Goal: Information Seeking & Learning: Learn about a topic

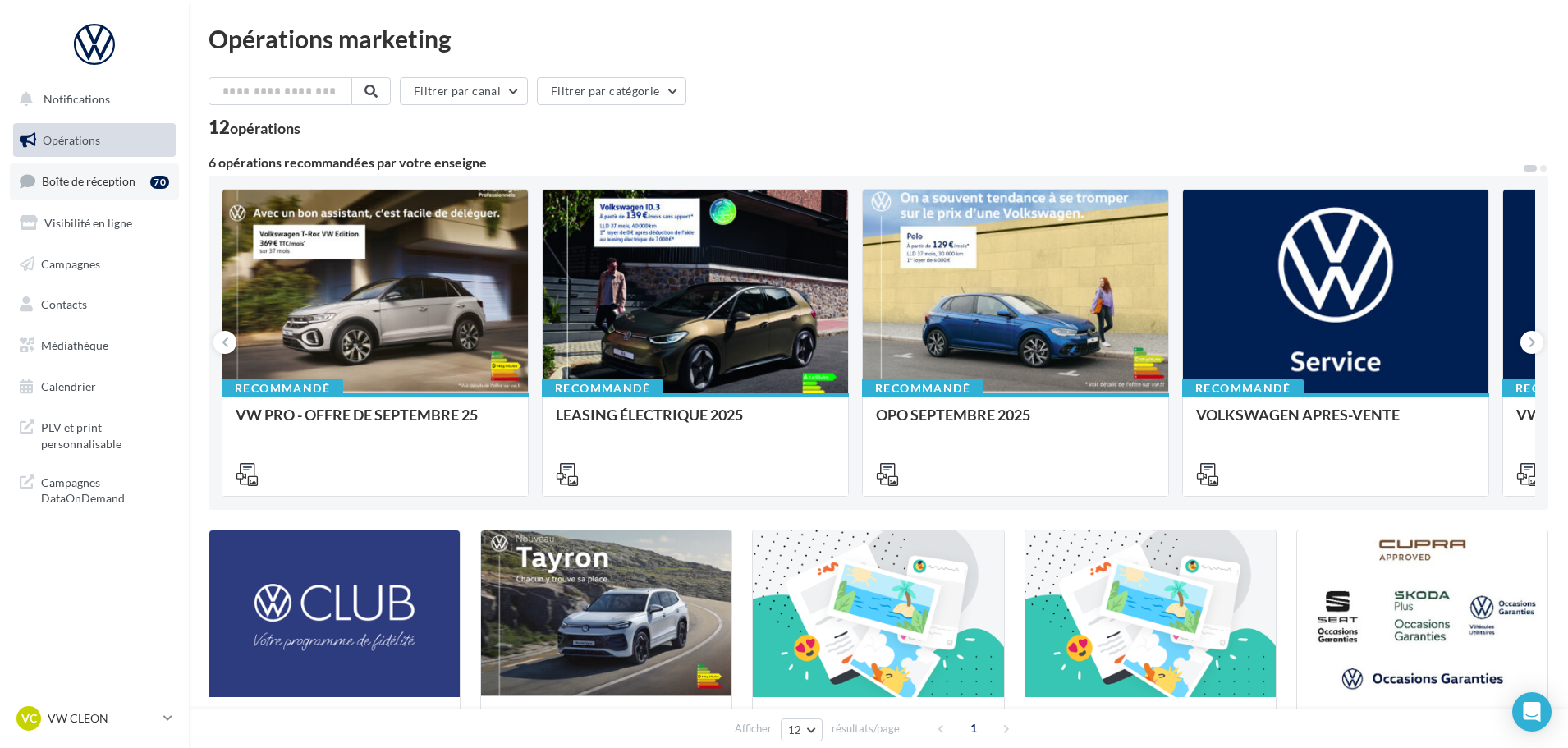
click at [123, 174] on span "Boîte de réception" at bounding box center [88, 181] width 94 height 14
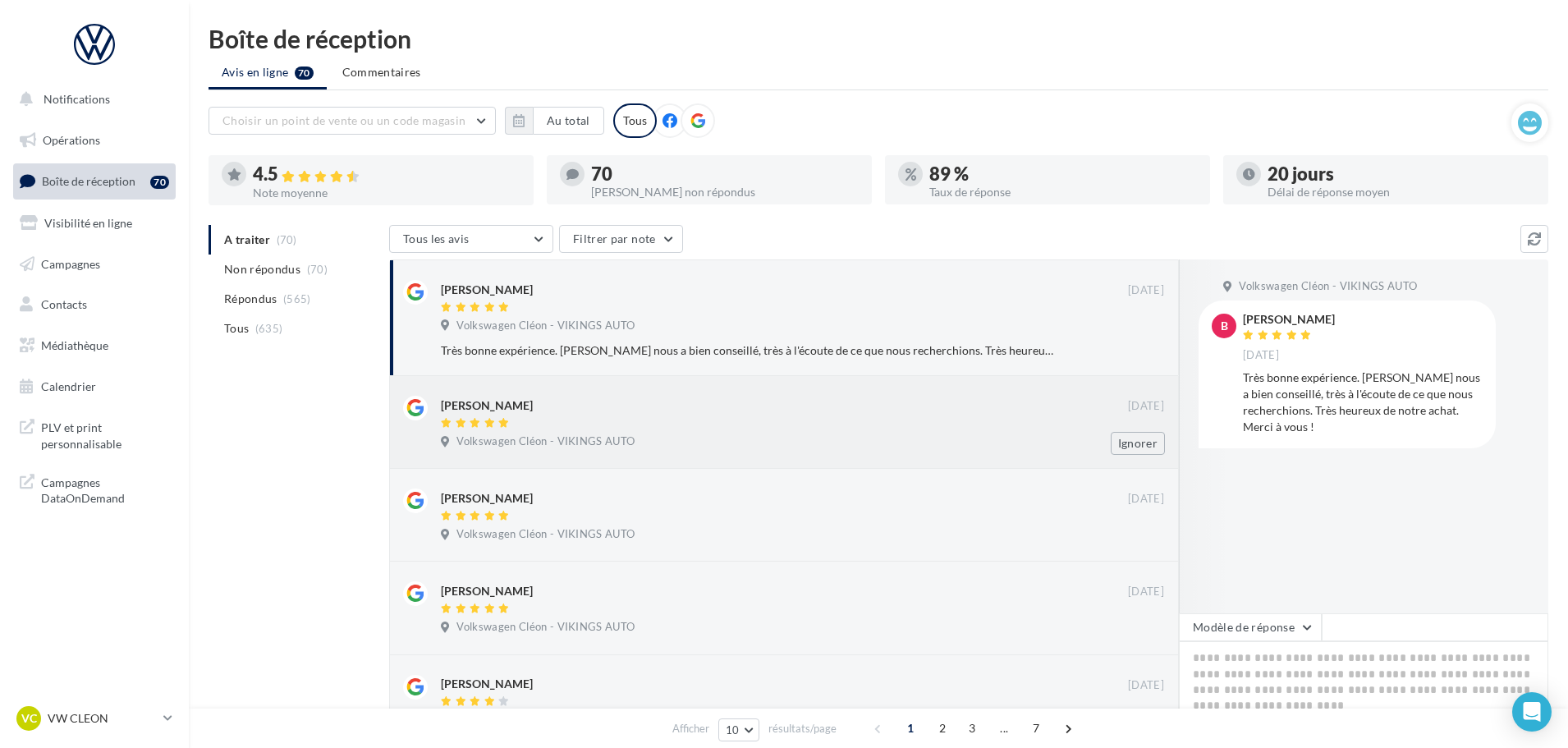
click at [704, 434] on div "Volkswagen Cléon - VIKINGS AUTO" at bounding box center [803, 442] width 724 height 18
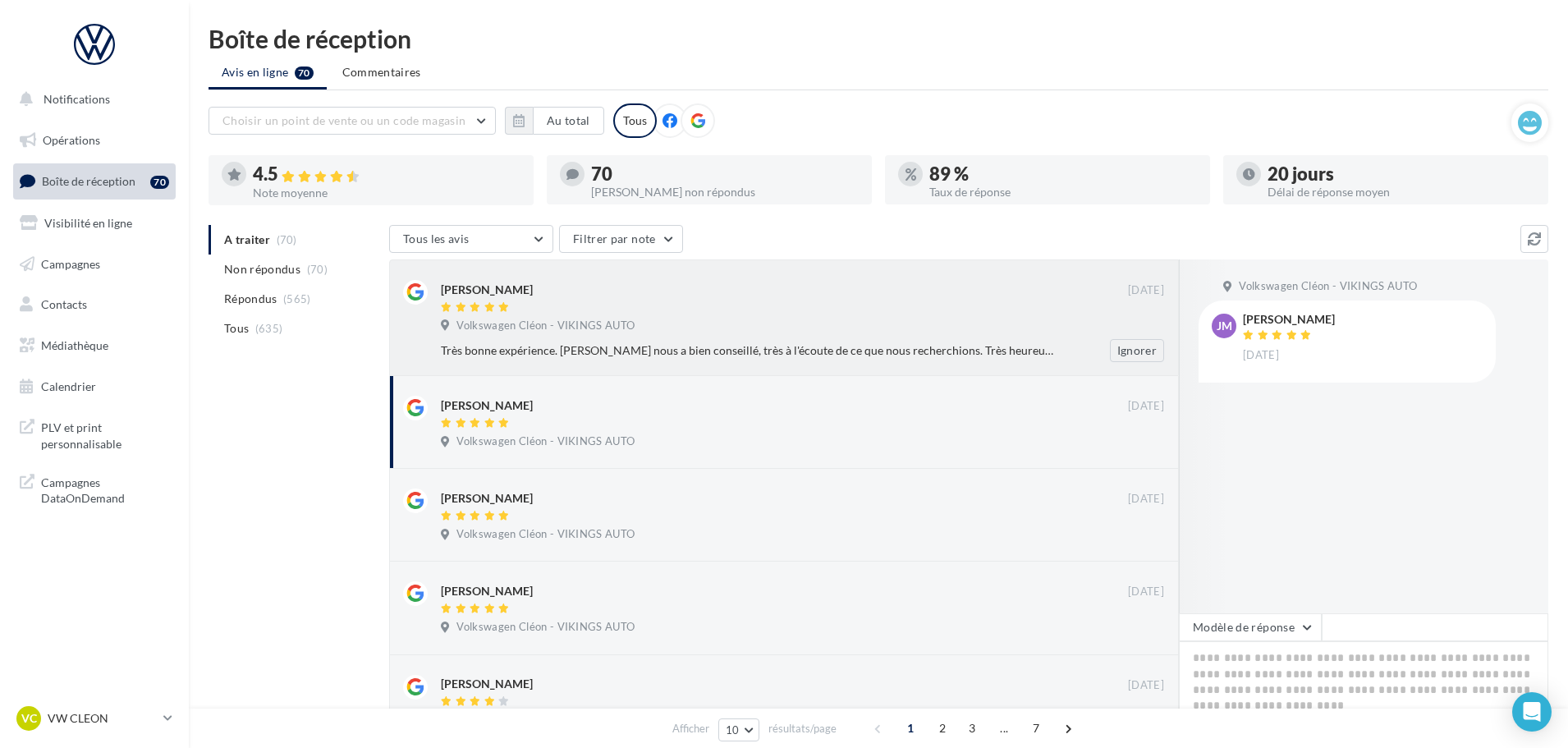
click at [736, 342] on div "Très bonne expérience. [PERSON_NAME] nous a bien conseillé, très à l'écoute de …" at bounding box center [748, 350] width 616 height 17
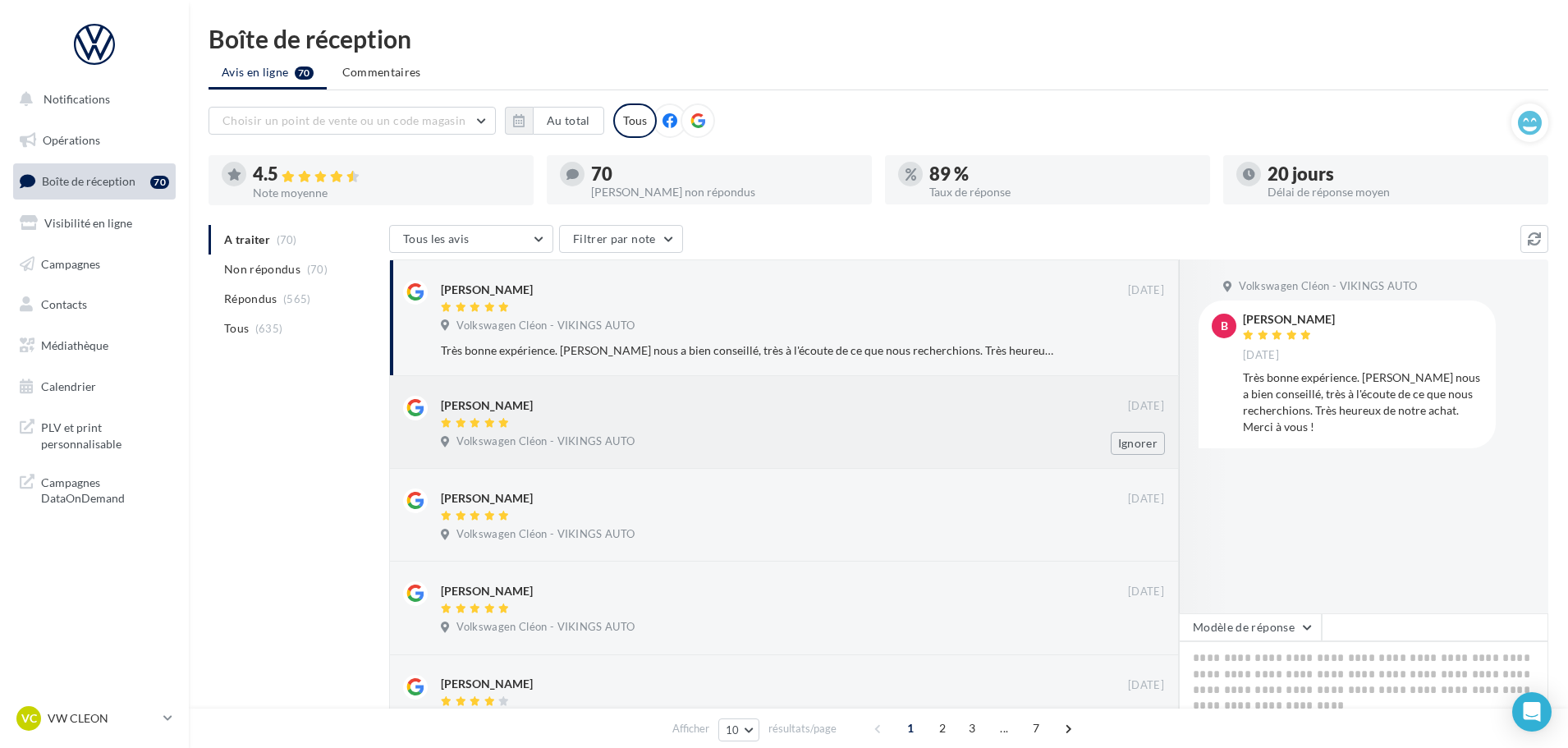
click at [988, 419] on div at bounding box center [784, 424] width 687 height 14
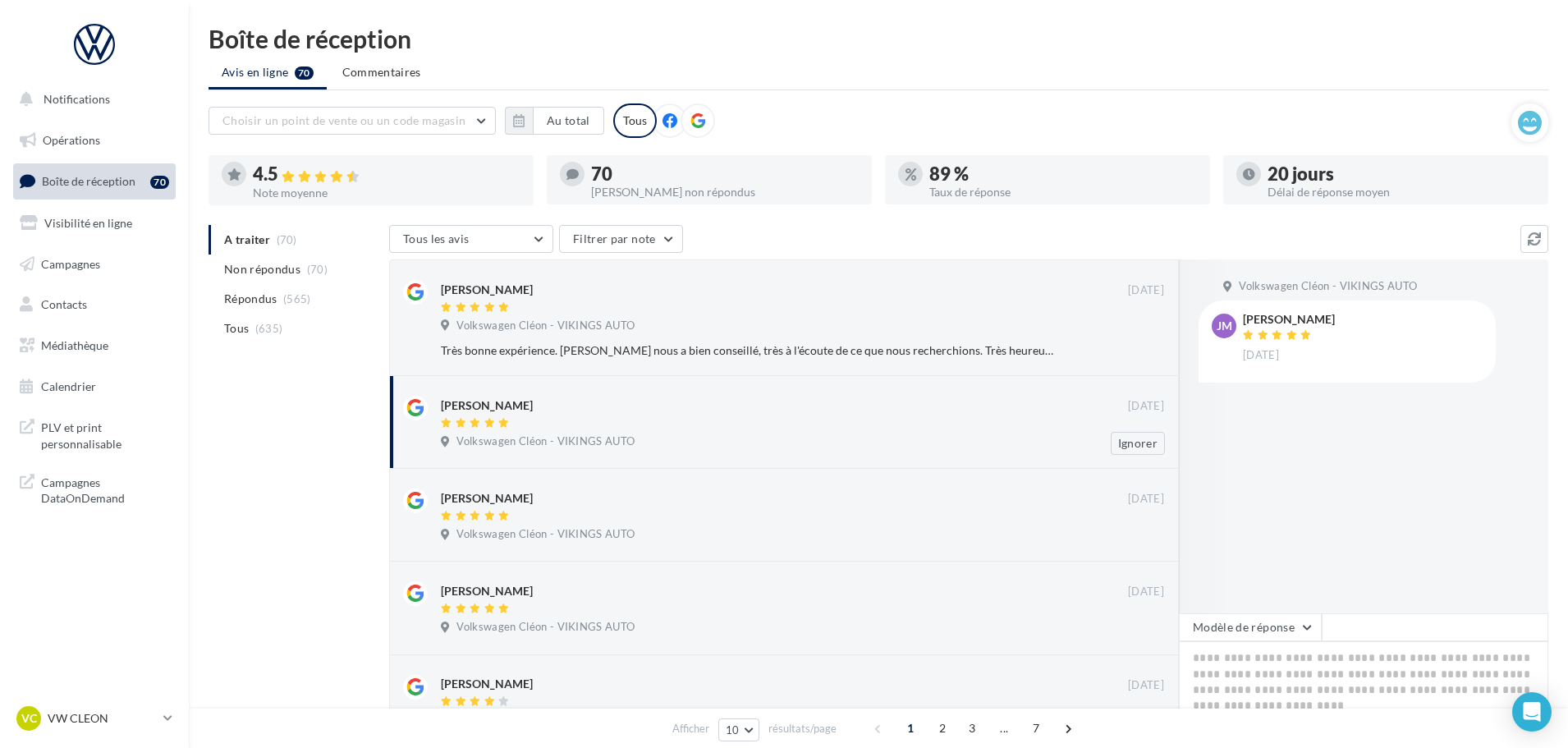
click at [922, 444] on div "Volkswagen Cléon - VIKINGS AUTO" at bounding box center [803, 442] width 724 height 18
click at [97, 732] on link "VC VW CLEON vw-cle-vau" at bounding box center [94, 718] width 163 height 32
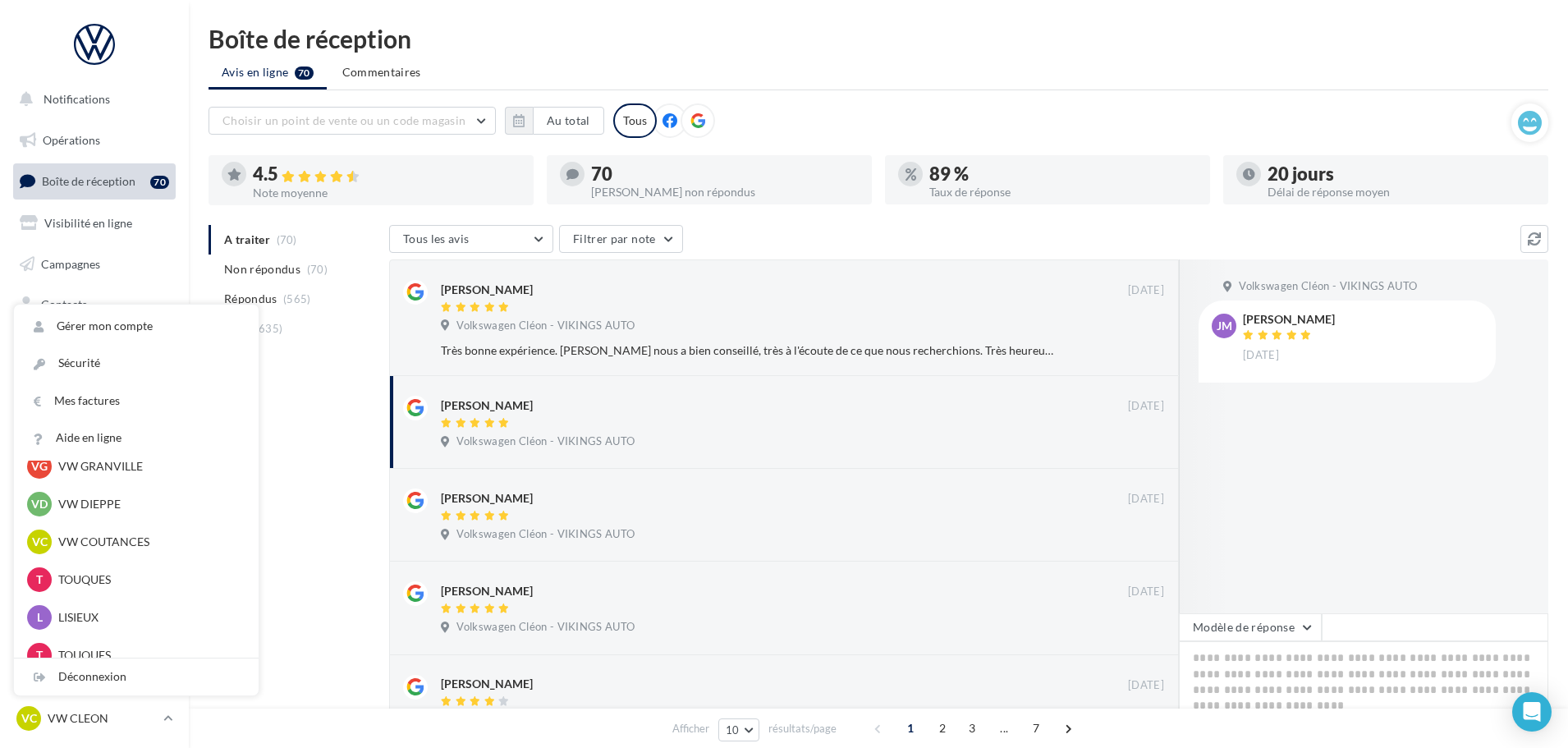
scroll to position [446, 0]
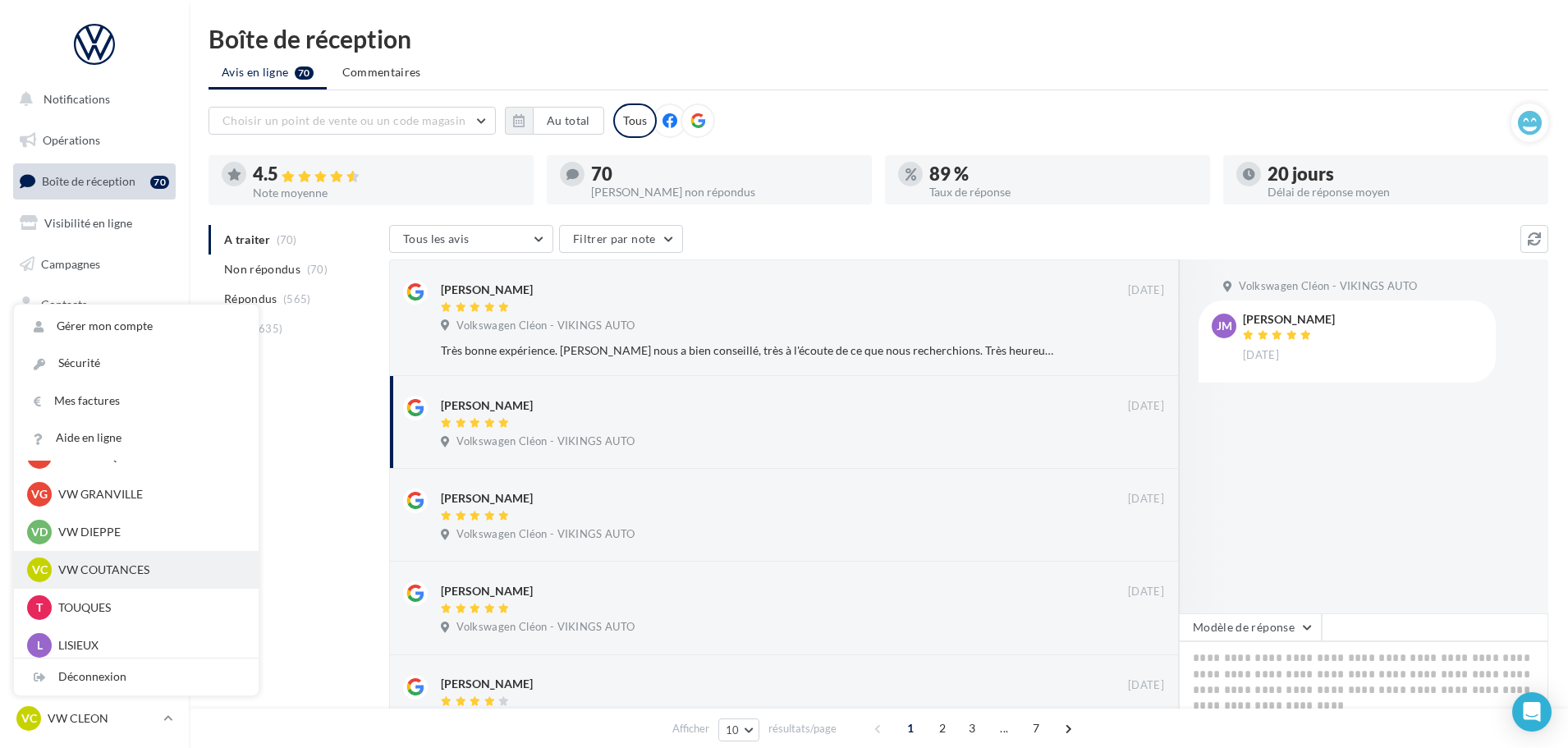
click at [100, 557] on div "VC VW COUTANCES vw-cou-vau" at bounding box center [136, 570] width 245 height 37
click at [97, 567] on p "VW COUTANCES" at bounding box center [148, 570] width 180 height 17
